Goal: Transaction & Acquisition: Purchase product/service

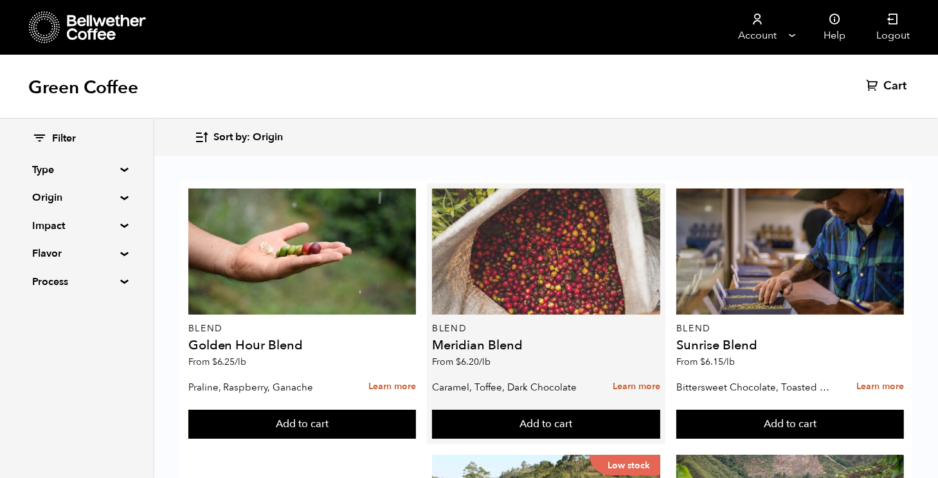
scroll to position [25, 0]
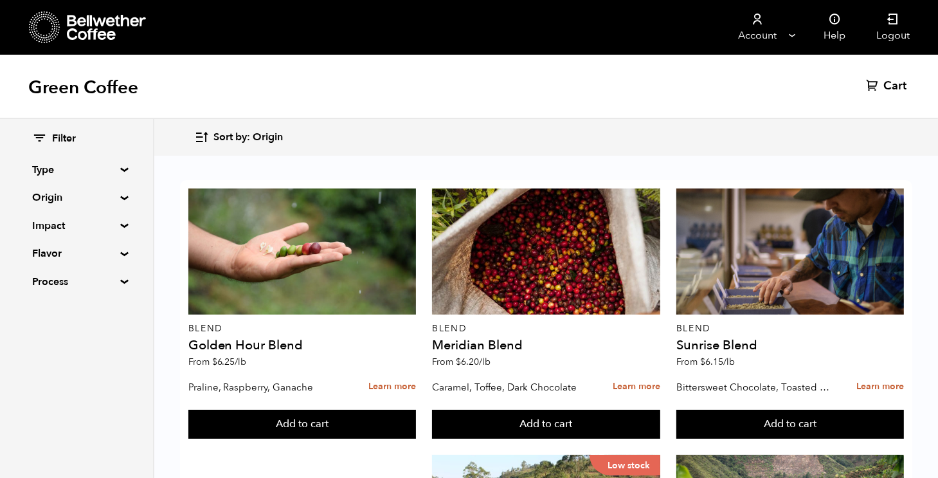
click at [117, 232] on div "Filter Type Blend Single Origin Decaf Seasonal Year Round Origin Blend [GEOGRAP…" at bounding box center [76, 210] width 153 height 183
click at [118, 226] on summary "Impact" at bounding box center [76, 225] width 89 height 15
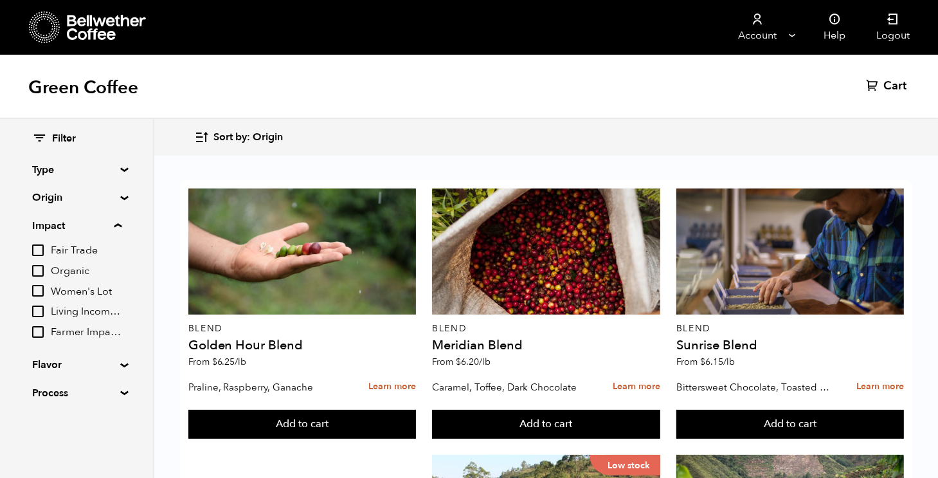
click at [72, 274] on span "Organic" at bounding box center [86, 271] width 71 height 14
click at [0, 0] on input "Organic" at bounding box center [0, 0] width 0 height 0
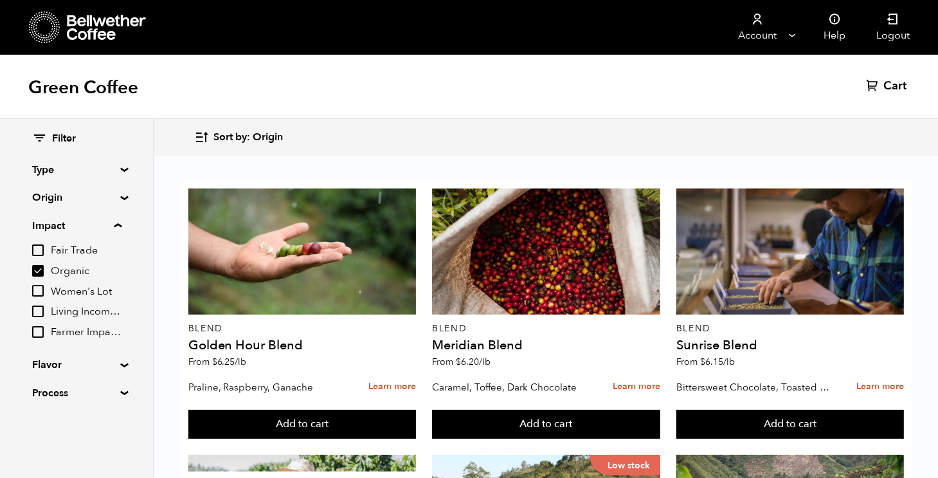
checkbox input "true"
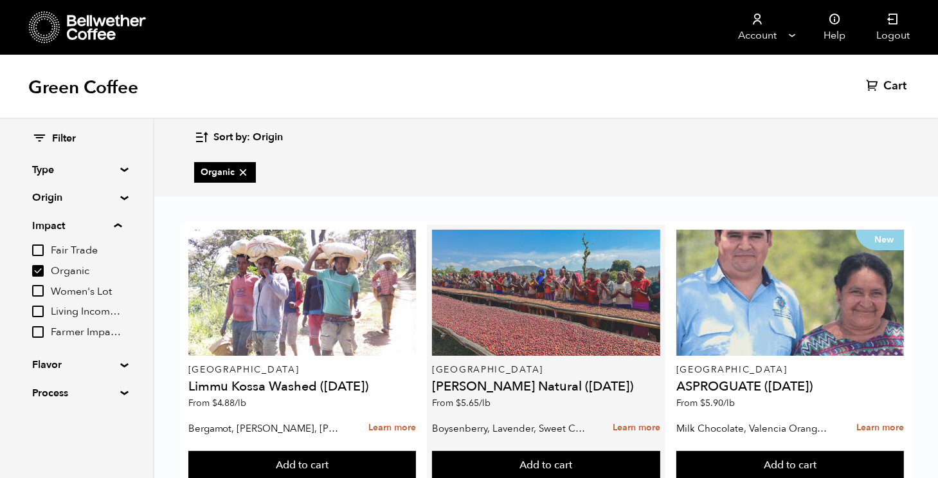
scroll to position [60, 0]
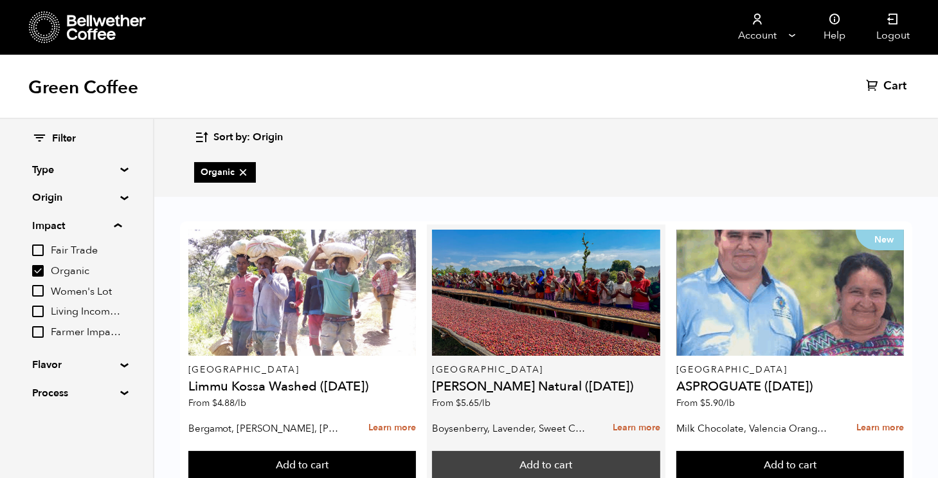
click at [417, 451] on button "Add to cart" at bounding box center [302, 466] width 228 height 30
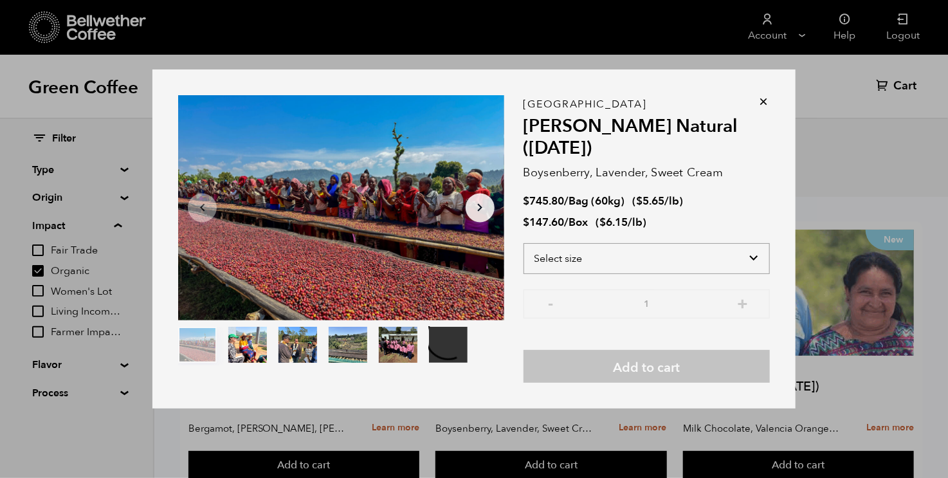
click at [632, 273] on select "Select size Bag (60kg) (132 lbs) Box (24 lbs)" at bounding box center [647, 258] width 246 height 31
select select "box"
click at [524, 243] on select "Select size Bag (60kg) (132 lbs) Box (24 lbs)" at bounding box center [647, 258] width 246 height 31
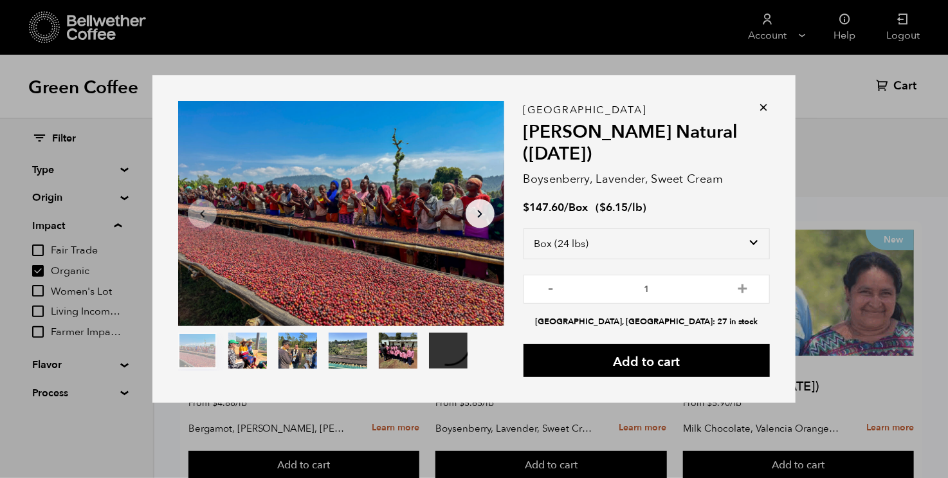
click at [763, 109] on icon at bounding box center [763, 107] width 13 height 13
